Goal: Information Seeking & Learning: Find specific fact

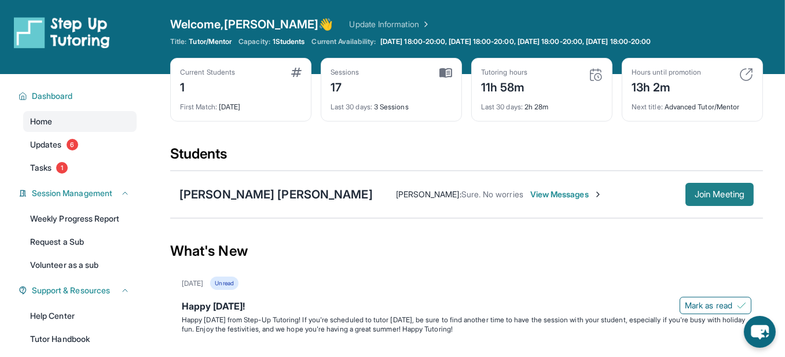
click at [728, 198] on span "Join Meeting" at bounding box center [720, 194] width 50 height 7
click at [292, 96] on div "Current Students 1" at bounding box center [241, 82] width 122 height 28
click at [193, 120] on div "Current Students 1 First Match : [DATE]" at bounding box center [240, 90] width 141 height 64
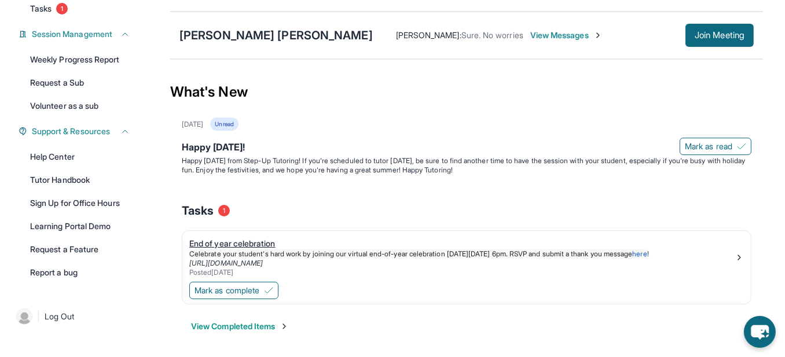
scroll to position [106, 0]
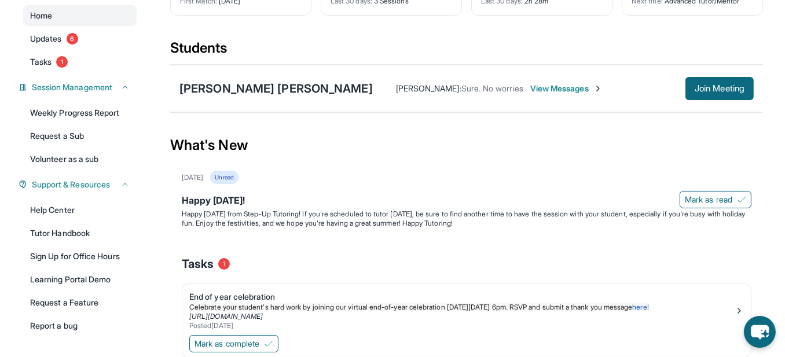
click at [516, 100] on div "[PERSON_NAME] : Sure. No worries View Messages Join Meeting" at bounding box center [563, 88] width 381 height 23
click at [530, 94] on span "View Messages" at bounding box center [566, 89] width 72 height 12
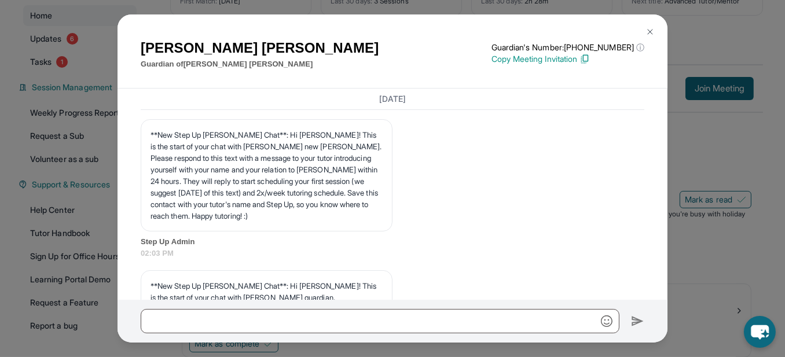
scroll to position [2, 0]
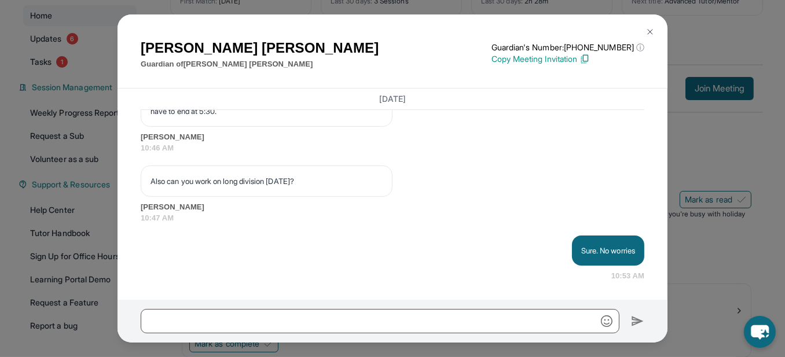
click at [653, 25] on button at bounding box center [650, 31] width 23 height 23
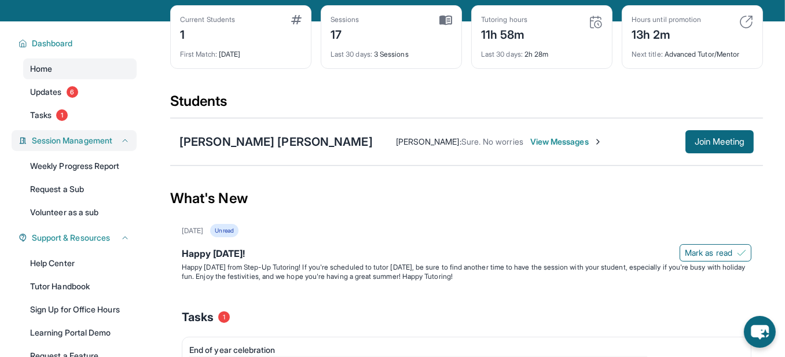
scroll to position [0, 0]
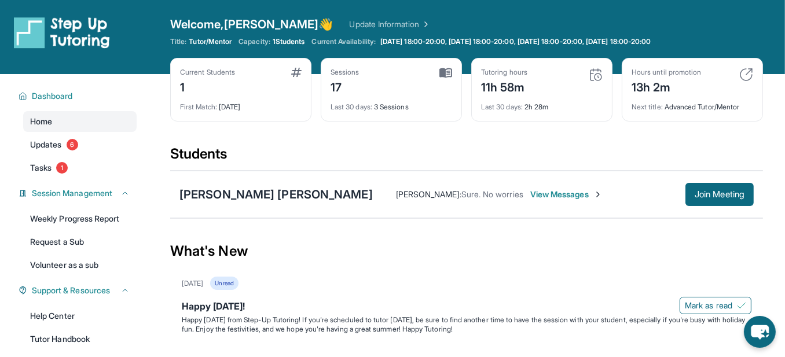
drag, startPoint x: 215, startPoint y: 205, endPoint x: 236, endPoint y: 246, distance: 45.3
click at [229, 170] on div "Students" at bounding box center [466, 157] width 593 height 25
click at [246, 203] on div "[PERSON_NAME] [PERSON_NAME]" at bounding box center [276, 194] width 193 height 16
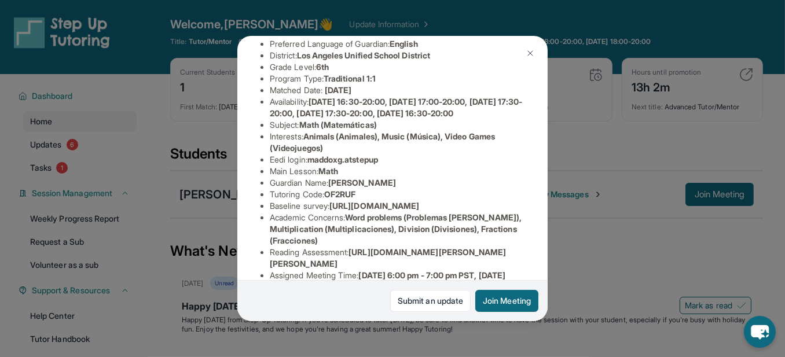
scroll to position [158, 0]
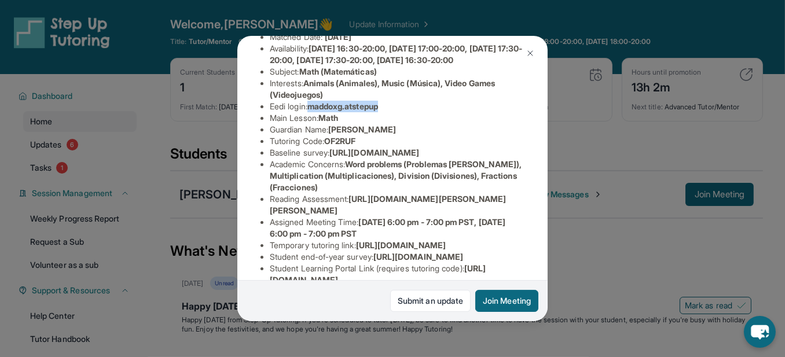
drag, startPoint x: 416, startPoint y: 189, endPoint x: 332, endPoint y: 189, distance: 84.0
click at [332, 112] on li "Eedi login : maddoxg.atstepup" at bounding box center [397, 107] width 255 height 12
copy span "maddoxg.atstepup"
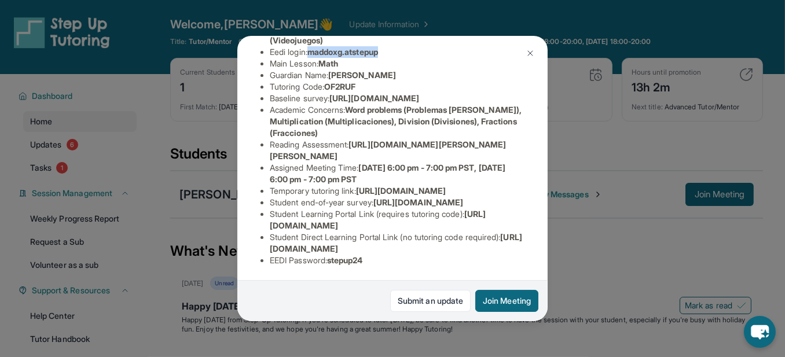
scroll to position [573, 0]
drag, startPoint x: 404, startPoint y: 236, endPoint x: 357, endPoint y: 241, distance: 47.8
click at [357, 255] on li "EEDI Password : stepup24" at bounding box center [397, 261] width 255 height 12
copy span "stepup24"
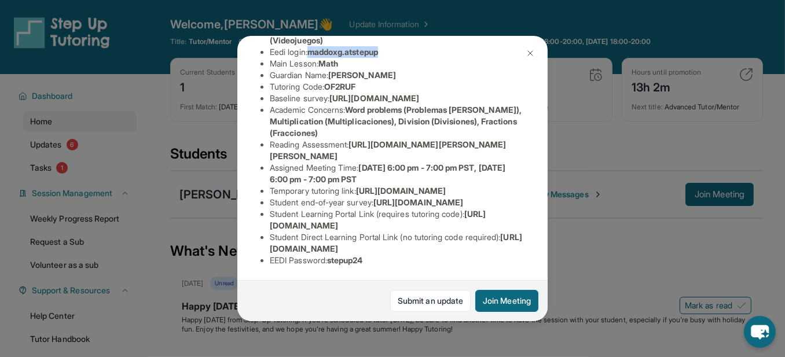
drag, startPoint x: 430, startPoint y: 90, endPoint x: 334, endPoint y: 92, distance: 96.2
click at [334, 58] on li "Eedi login : maddoxg.atstepup" at bounding box center [397, 52] width 255 height 12
copy span "maddoxg.atstepup"
drag, startPoint x: 405, startPoint y: 238, endPoint x: 358, endPoint y: 241, distance: 47.0
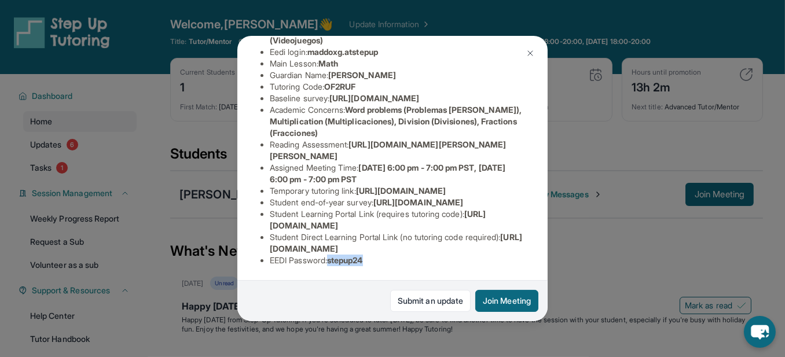
click at [358, 255] on span "stepup24" at bounding box center [345, 260] width 36 height 10
copy span "stepup24"
drag, startPoint x: 408, startPoint y: 91, endPoint x: 335, endPoint y: 93, distance: 73.0
click at [335, 58] on li "Eedi login : maddoxg.atstepup" at bounding box center [397, 52] width 255 height 12
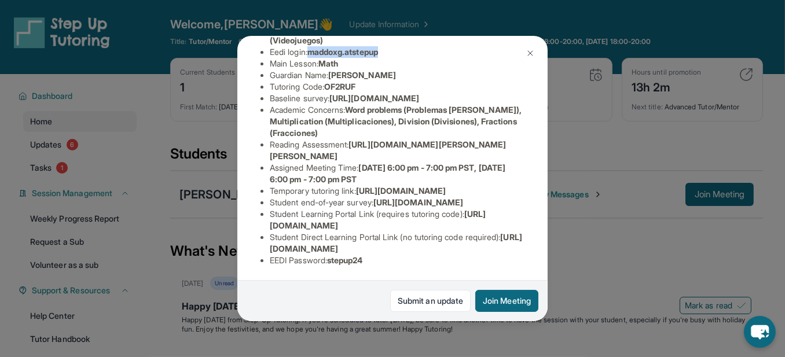
copy span "maddoxg.atstepup"
drag, startPoint x: 391, startPoint y: 240, endPoint x: 359, endPoint y: 239, distance: 31.9
click at [359, 255] on li "EEDI Password : stepup24" at bounding box center [397, 261] width 255 height 12
copy span "stepup24"
